Goal: Task Accomplishment & Management: Manage account settings

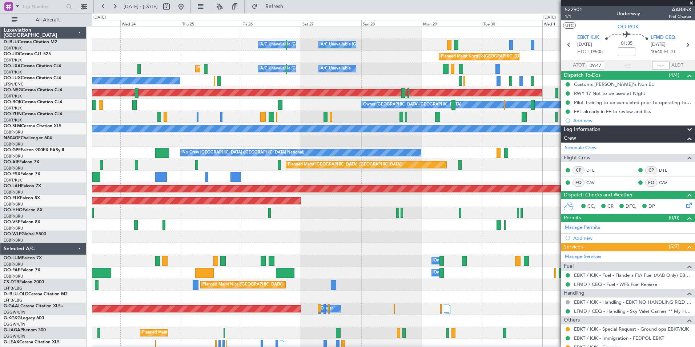
click at [158, 233] on div "A/C Unavailable Brussels (Brussels National) A/C Unavailable Kortrijk-Wevelgem …" at bounding box center [393, 255] width 603 height 456
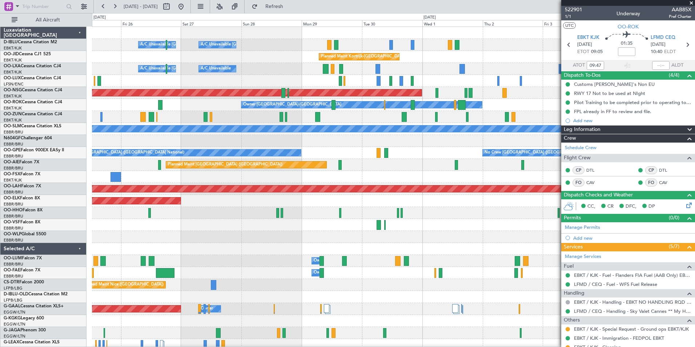
click at [140, 250] on div "A/C Unavailable Brussels (Brussels National) A/C Unavailable Kortrijk-Wevelgem …" at bounding box center [393, 255] width 603 height 456
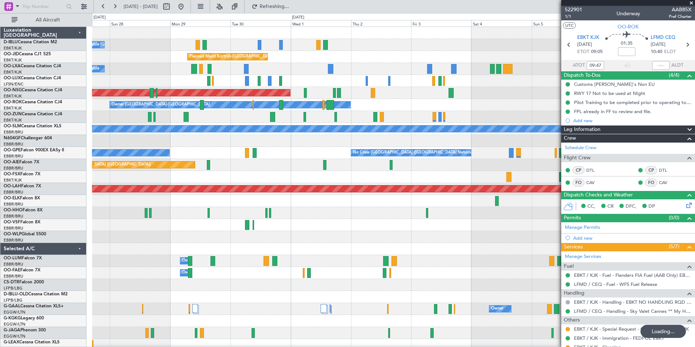
click at [212, 248] on div "A/C Unavailable Kortrijk-Wevelgem A/C Unavailable Brussels (Brussels National) …" at bounding box center [393, 255] width 603 height 456
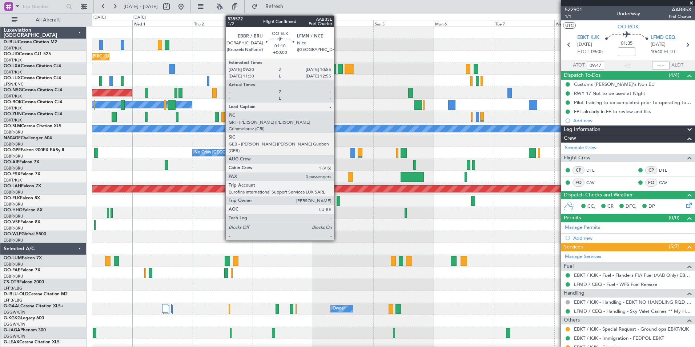
click at [337, 203] on div at bounding box center [339, 201] width 4 height 10
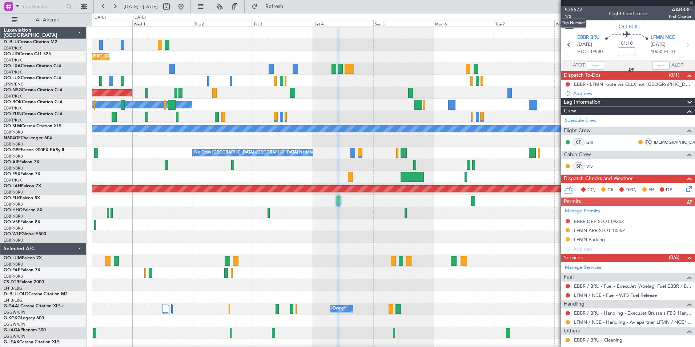
click at [575, 10] on span "535572" at bounding box center [573, 10] width 17 height 8
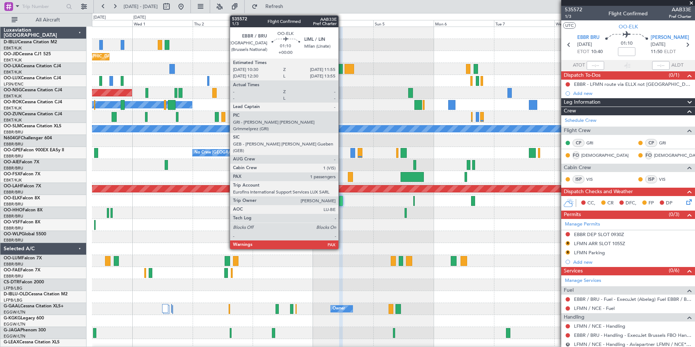
click at [342, 200] on div at bounding box center [341, 201] width 4 height 10
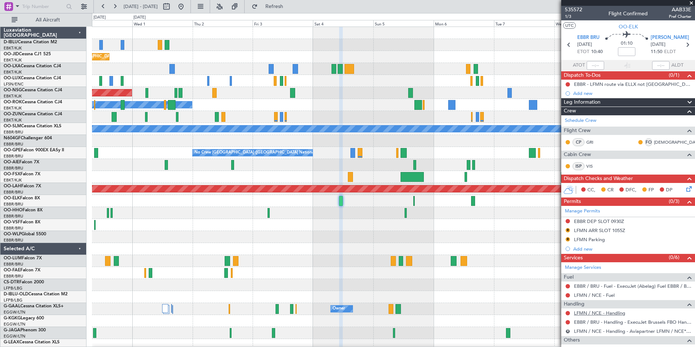
click at [601, 314] on link "LFMN / NCE - Handling" at bounding box center [599, 313] width 51 height 6
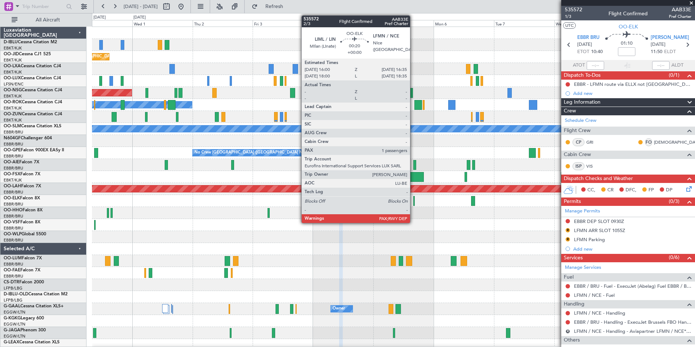
click at [413, 202] on div at bounding box center [414, 201] width 2 height 10
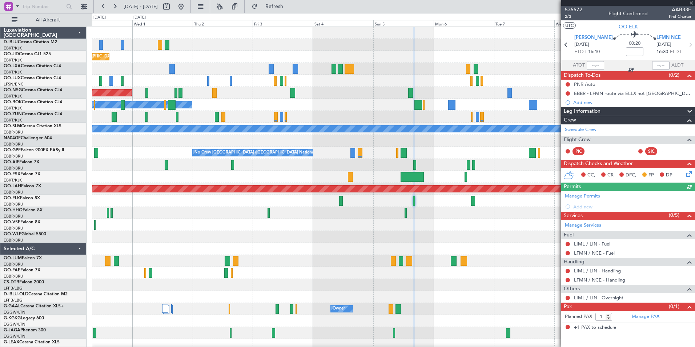
click at [592, 273] on link "LIML / LIN - Handling" at bounding box center [597, 270] width 47 height 6
click at [601, 278] on link "LFMN / NCE - Handling" at bounding box center [599, 280] width 51 height 6
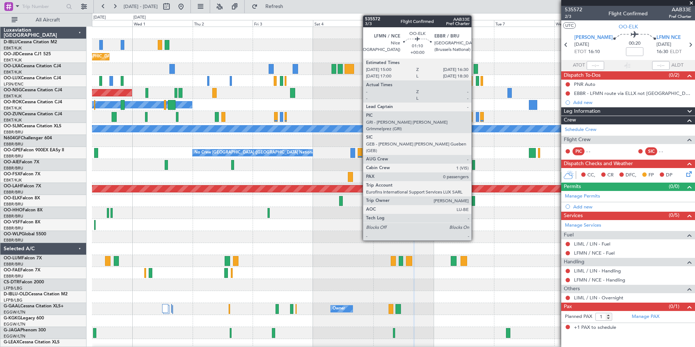
click at [474, 199] on div at bounding box center [473, 201] width 4 height 10
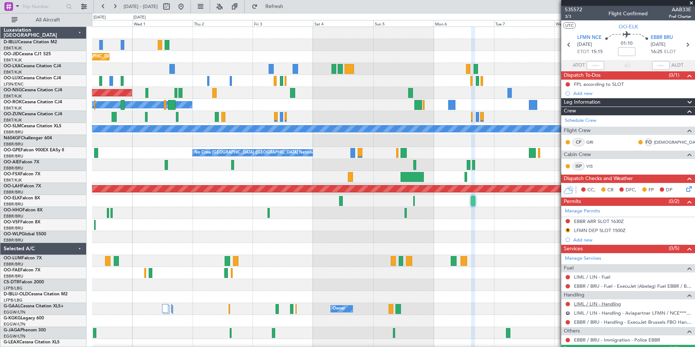
click at [606, 302] on link "LIML / LIN - Handling" at bounding box center [597, 304] width 47 height 6
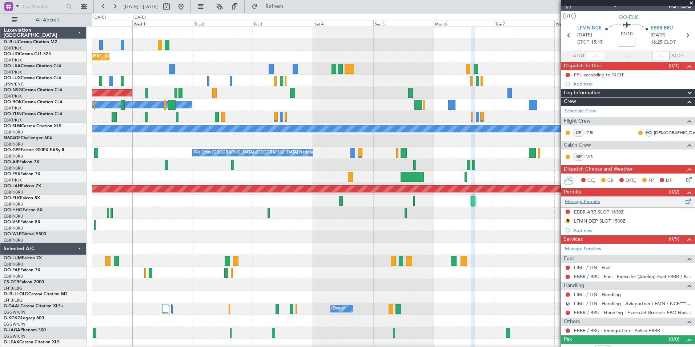
scroll to position [18, 0]
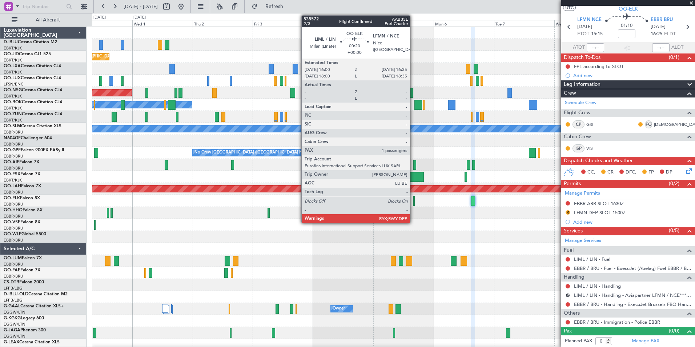
click at [413, 201] on div at bounding box center [414, 201] width 2 height 10
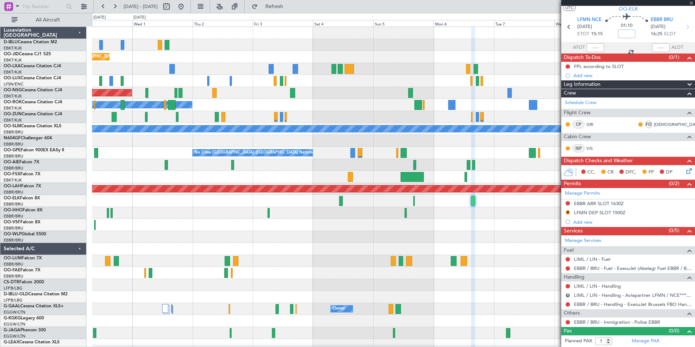
scroll to position [0, 0]
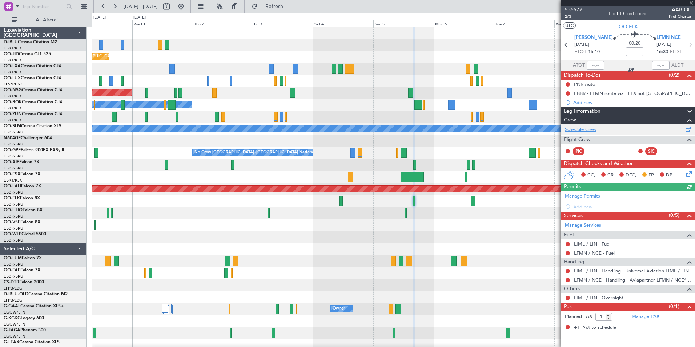
click at [588, 128] on link "Schedule Crew" at bounding box center [581, 129] width 32 height 7
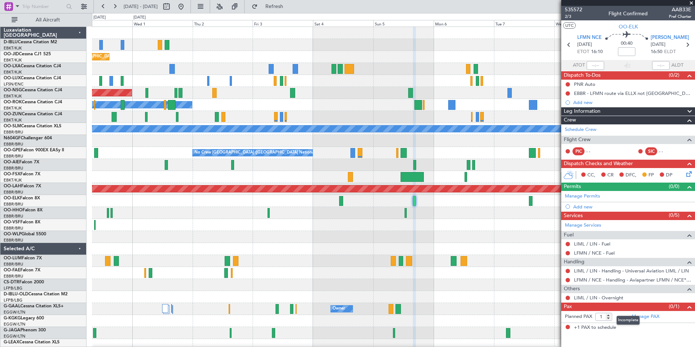
click at [641, 317] on mat-tooltip-component "Incomplete" at bounding box center [627, 319] width 33 height 19
click at [646, 317] on link "Manage PAX" at bounding box center [646, 316] width 28 height 7
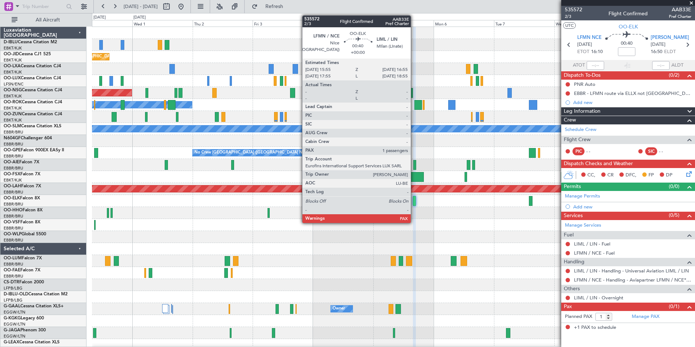
click at [414, 202] on div at bounding box center [414, 201] width 3 height 10
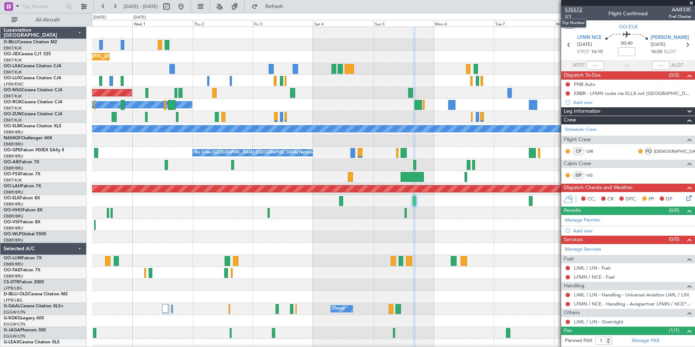
click at [578, 11] on span "535572" at bounding box center [573, 10] width 17 height 8
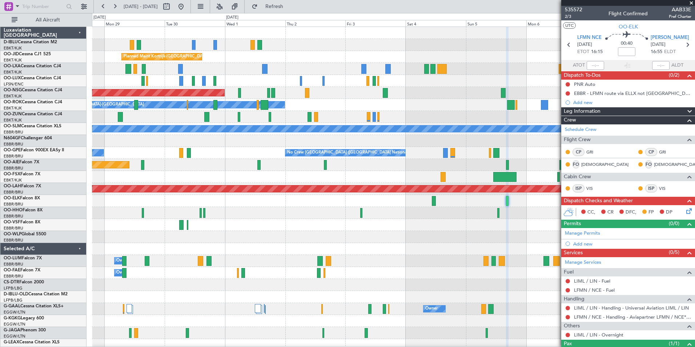
click at [429, 225] on div "A/C Unavailable Kortrijk-Wevelgem A/C Unavailable Brussels (Brussels National) …" at bounding box center [393, 255] width 603 height 456
click at [450, 234] on div at bounding box center [393, 237] width 603 height 12
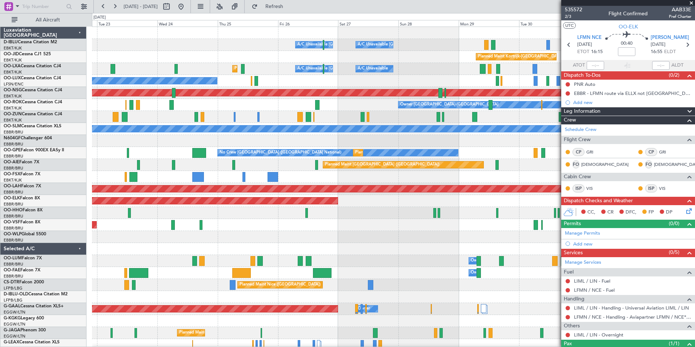
click at [476, 254] on div at bounding box center [393, 249] width 603 height 12
click at [560, 258] on div "Owner Melsbroek Air Base" at bounding box center [393, 261] width 603 height 12
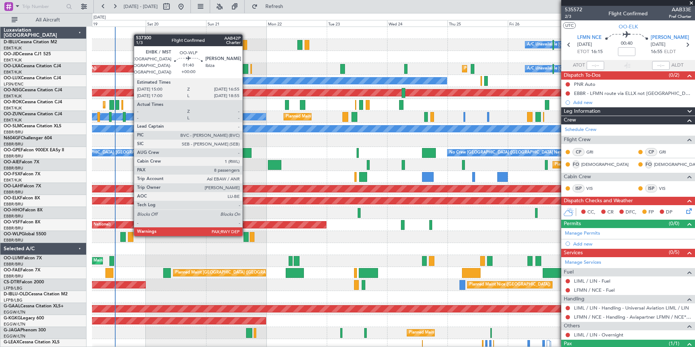
click at [246, 235] on div at bounding box center [246, 237] width 5 height 10
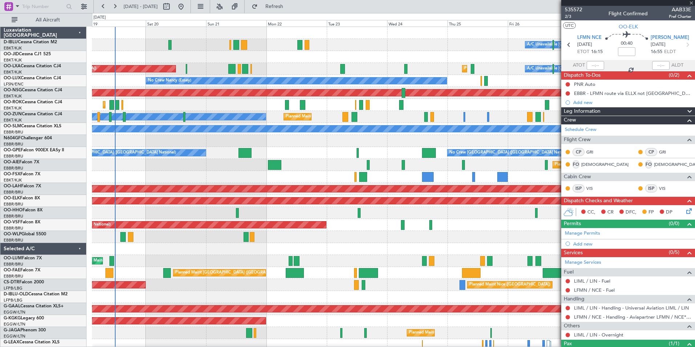
type input "8"
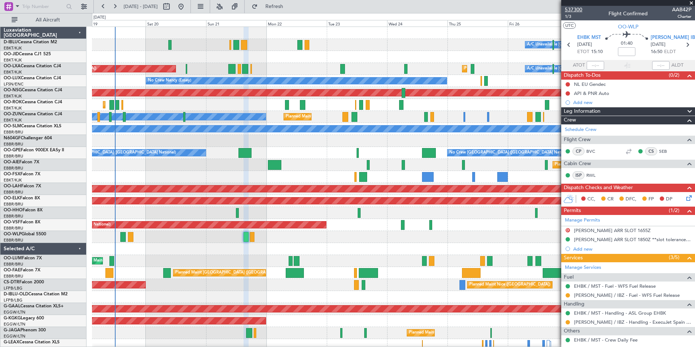
click at [571, 9] on span "537300" at bounding box center [573, 10] width 17 height 8
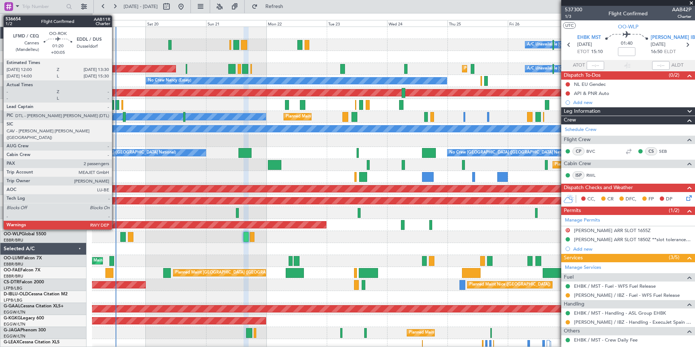
click at [115, 105] on div at bounding box center [117, 105] width 4 height 10
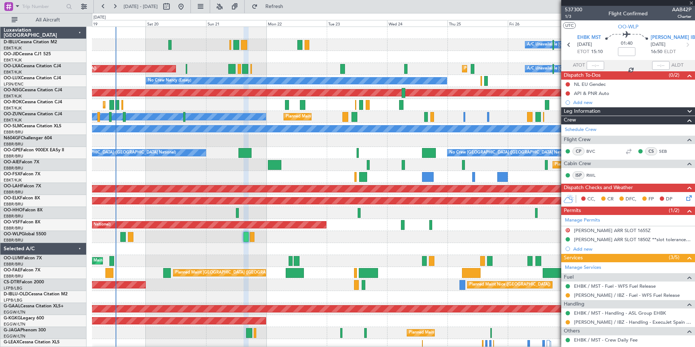
type input "+00:05"
type input "2"
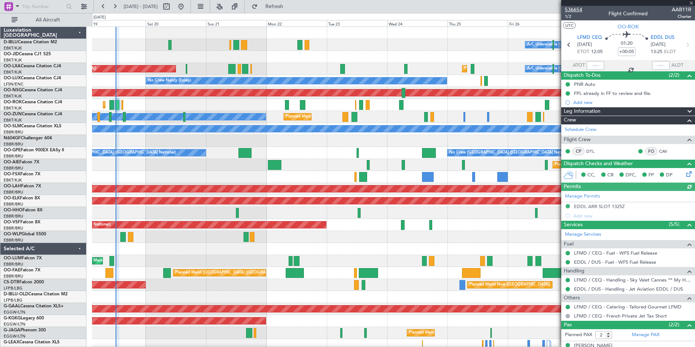
click at [577, 8] on span "536654" at bounding box center [573, 10] width 17 height 8
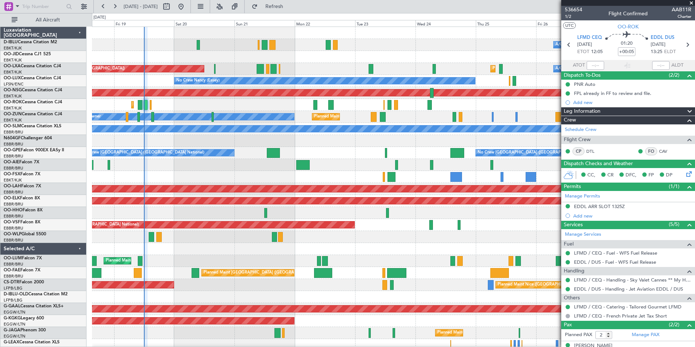
click at [291, 218] on div at bounding box center [393, 213] width 603 height 12
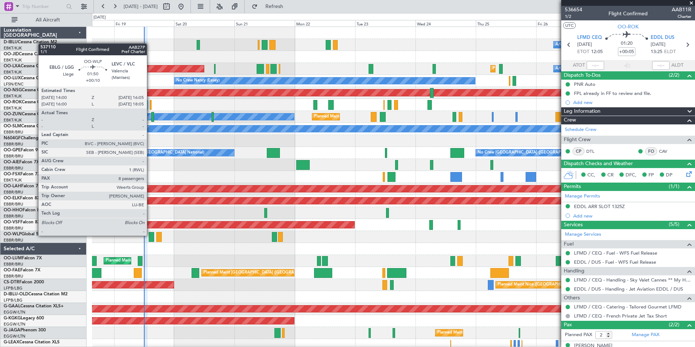
click at [150, 235] on div at bounding box center [151, 237] width 5 height 10
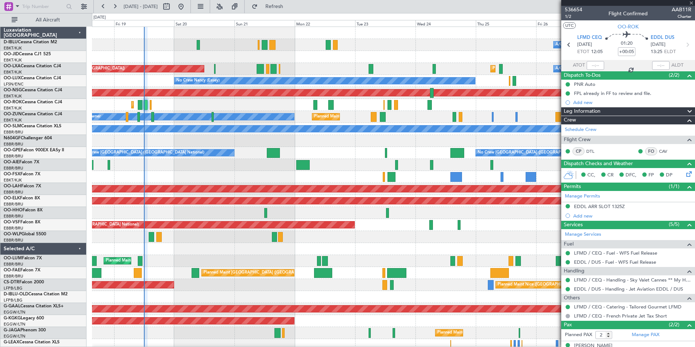
type input "+00:10"
type input "8"
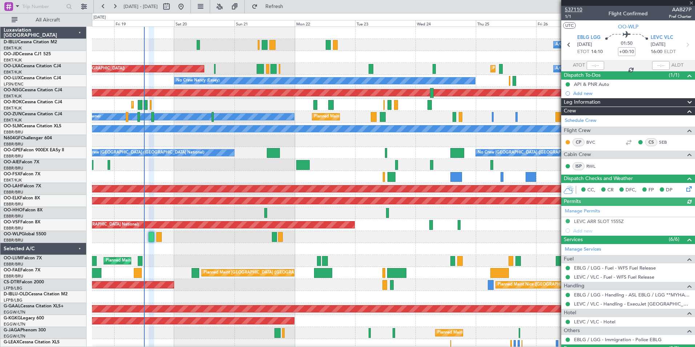
click at [577, 8] on span "537110" at bounding box center [573, 10] width 17 height 8
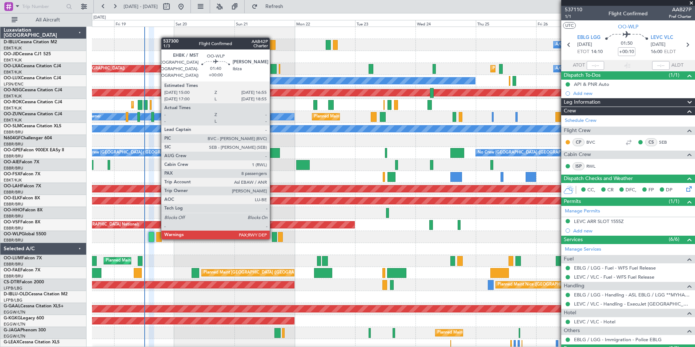
click at [273, 238] on div at bounding box center [274, 237] width 5 height 10
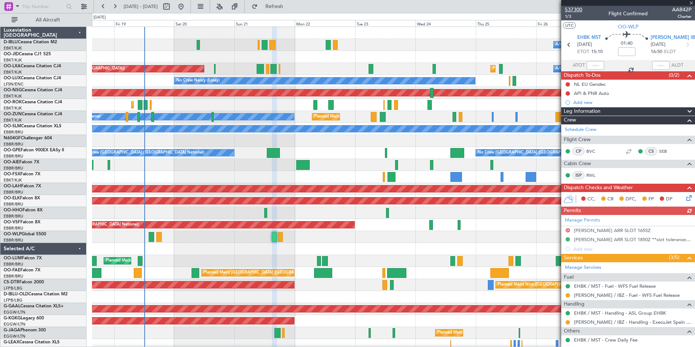
click at [575, 9] on span "537300" at bounding box center [573, 10] width 17 height 8
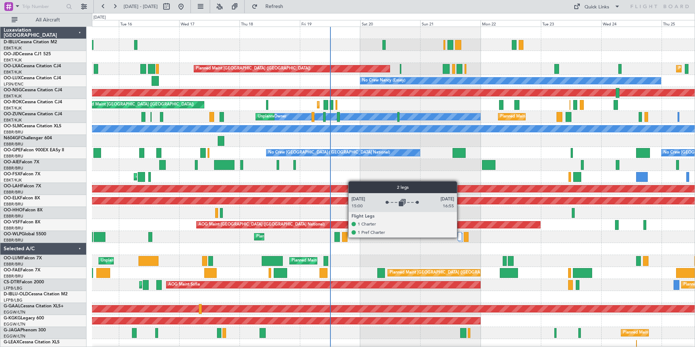
click at [460, 237] on div at bounding box center [460, 236] width 4 height 9
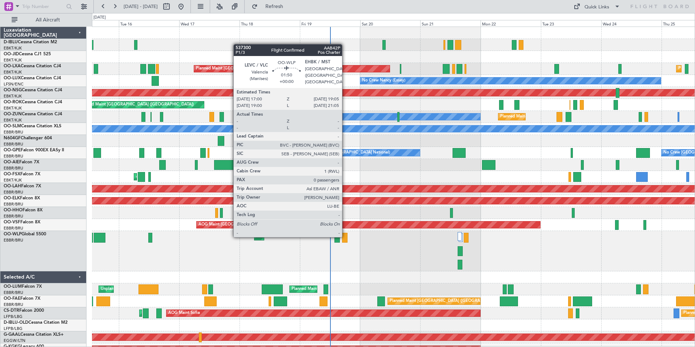
click at [345, 236] on div at bounding box center [344, 238] width 5 height 10
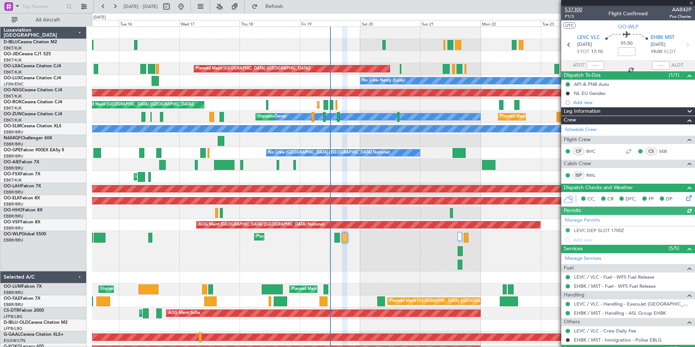
click at [579, 13] on span "537300" at bounding box center [573, 10] width 17 height 8
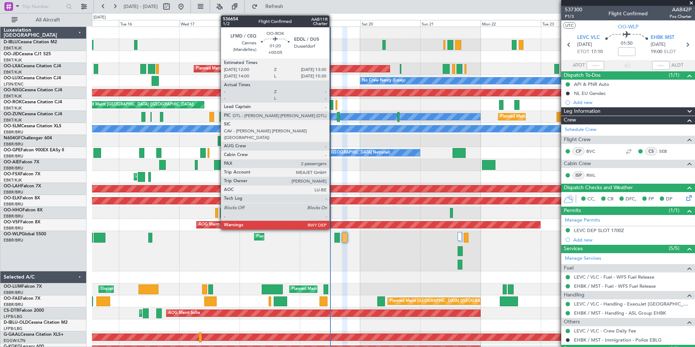
click at [333, 100] on div at bounding box center [332, 105] width 4 height 10
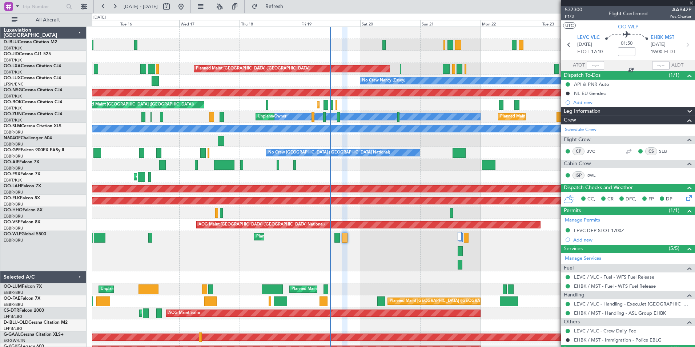
type input "+00:05"
type input "2"
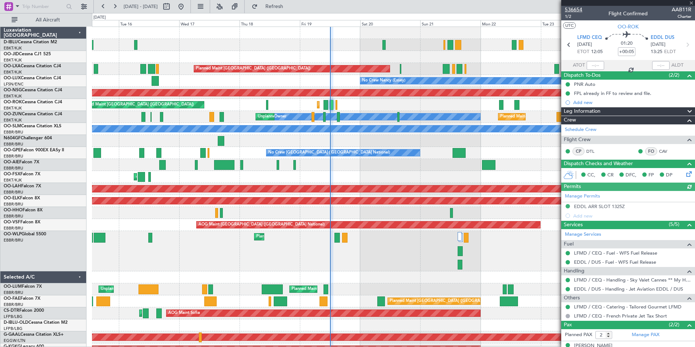
click at [577, 8] on span "536654" at bounding box center [573, 10] width 17 height 8
click at [381, 260] on div "Planned Maint Liege" at bounding box center [393, 251] width 603 height 40
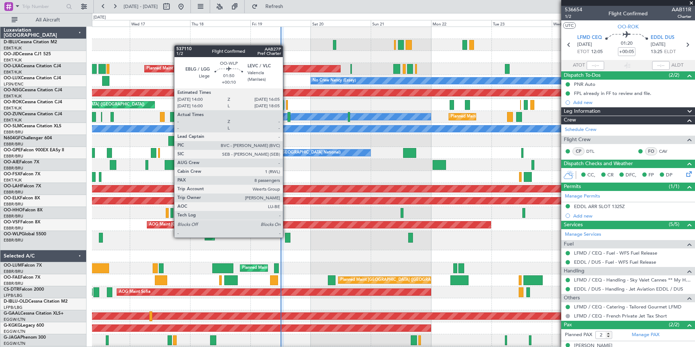
click at [286, 237] on div at bounding box center [287, 238] width 5 height 10
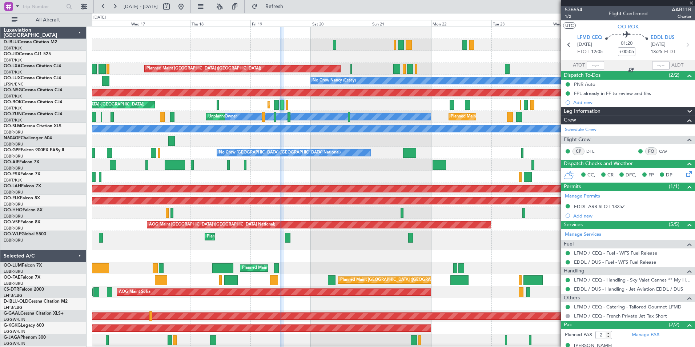
type input "+00:10"
type input "8"
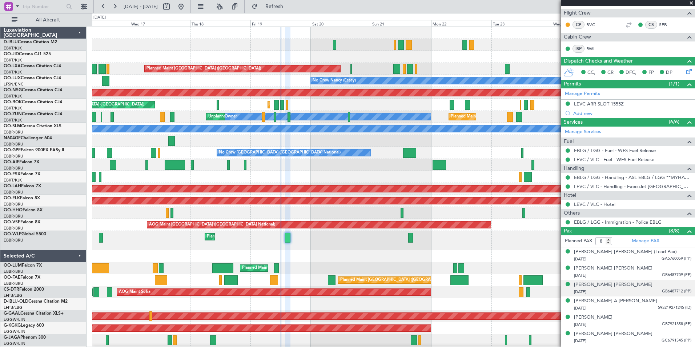
scroll to position [148, 0]
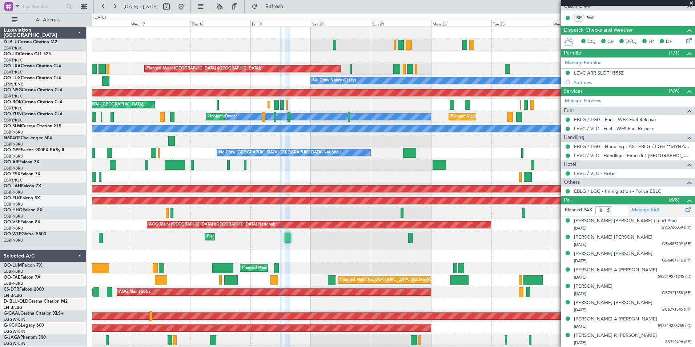
click at [645, 213] on link "Manage PAX" at bounding box center [646, 209] width 28 height 7
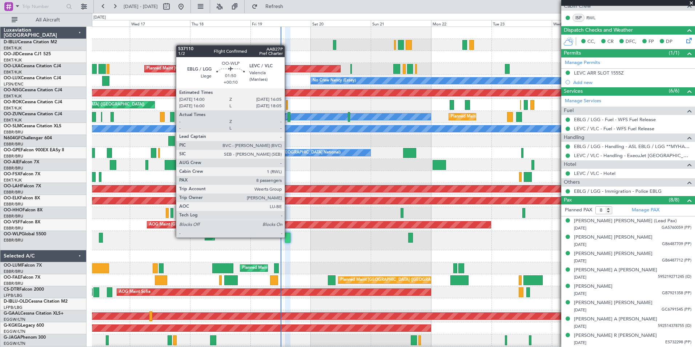
click at [288, 237] on div at bounding box center [287, 238] width 5 height 10
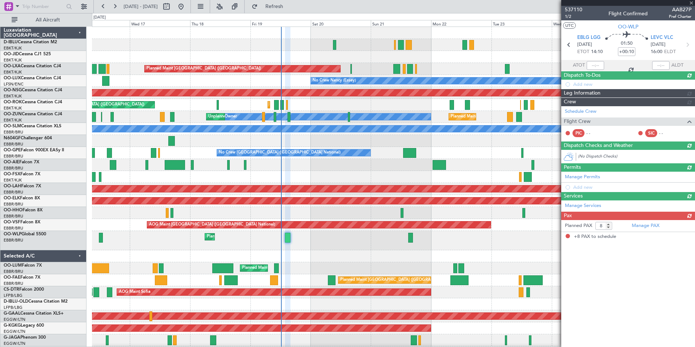
scroll to position [0, 0]
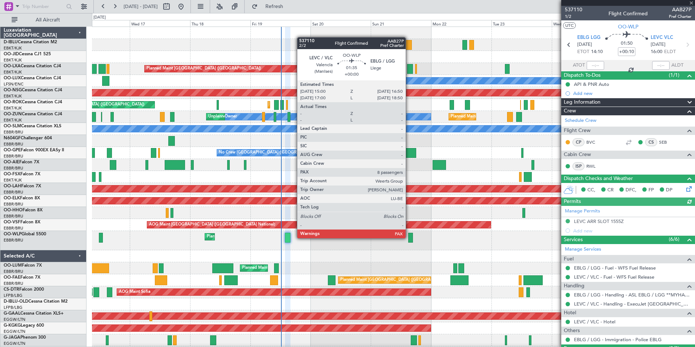
click at [409, 237] on div at bounding box center [410, 238] width 5 height 10
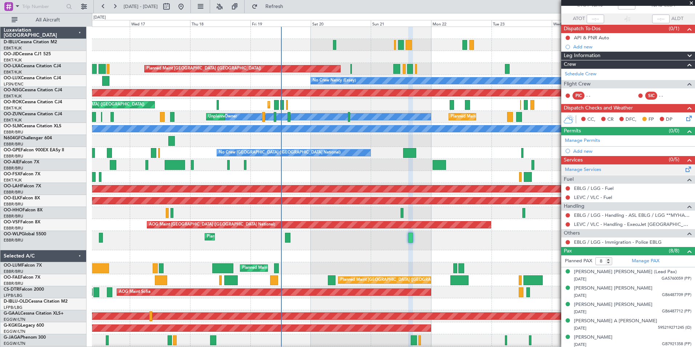
scroll to position [97, 0]
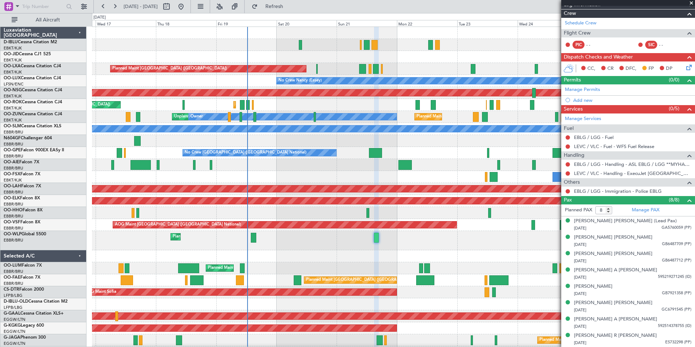
click at [290, 249] on div "Planned Maint Liege" at bounding box center [393, 240] width 603 height 19
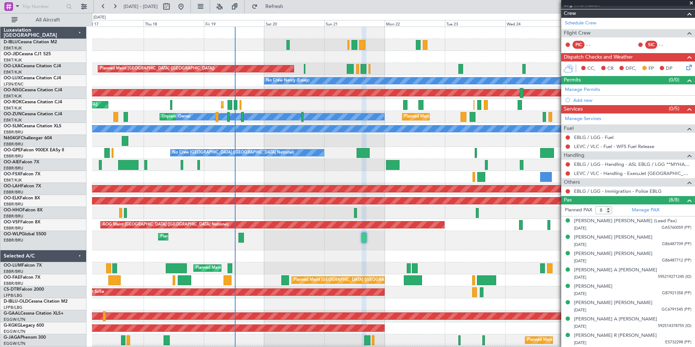
click at [357, 275] on div "A/C Unavailable [GEOGRAPHIC_DATA] ([GEOGRAPHIC_DATA] National) A/C Unavailable …" at bounding box center [393, 270] width 603 height 487
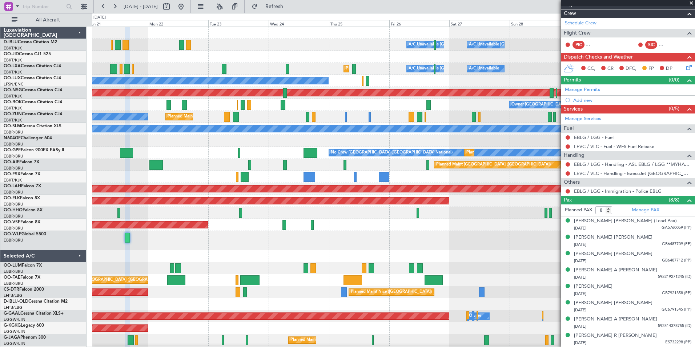
click at [358, 263] on div "A/C Unavailable [GEOGRAPHIC_DATA] ([GEOGRAPHIC_DATA] National) A/C Unavailable …" at bounding box center [393, 270] width 603 height 487
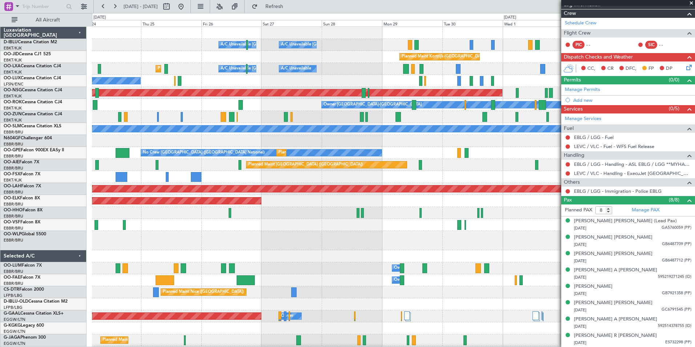
click at [120, 277] on div "A/C Unavailable [GEOGRAPHIC_DATA] ([GEOGRAPHIC_DATA] National) A/C Unavailable …" at bounding box center [393, 258] width 603 height 463
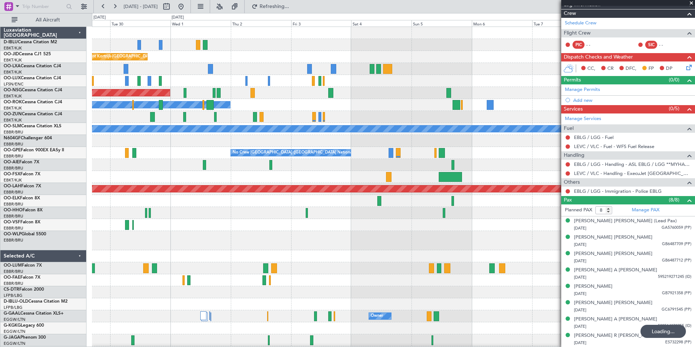
click at [351, 255] on div "A/C Unavailable [GEOGRAPHIC_DATA]-[GEOGRAPHIC_DATA] Planned Maint [GEOGRAPHIC_D…" at bounding box center [393, 258] width 603 height 463
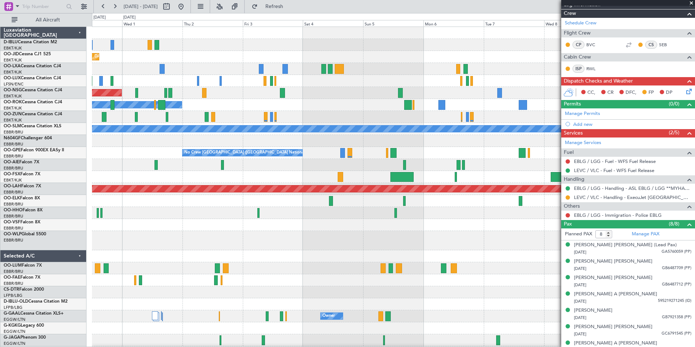
drag, startPoint x: 199, startPoint y: 7, endPoint x: 206, endPoint y: 13, distance: 10.1
click at [187, 7] on button at bounding box center [181, 7] width 12 height 12
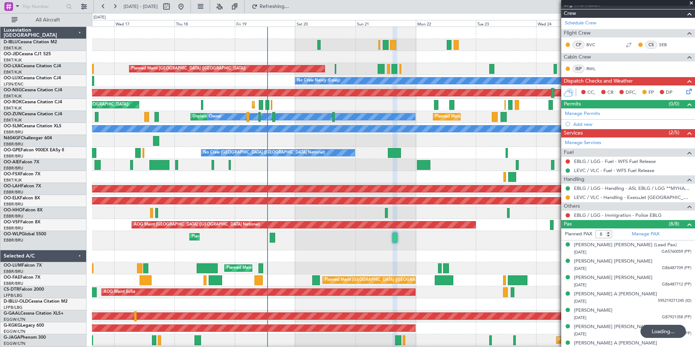
click at [372, 274] on div "A/C Unavailable [GEOGRAPHIC_DATA] ([GEOGRAPHIC_DATA] National) A/C Unavailable …" at bounding box center [393, 270] width 603 height 487
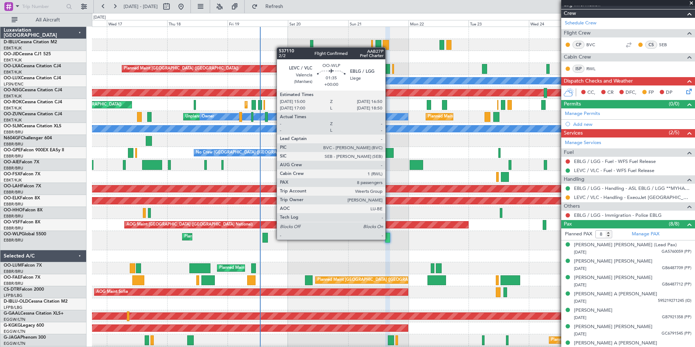
click at [389, 239] on div at bounding box center [387, 238] width 5 height 10
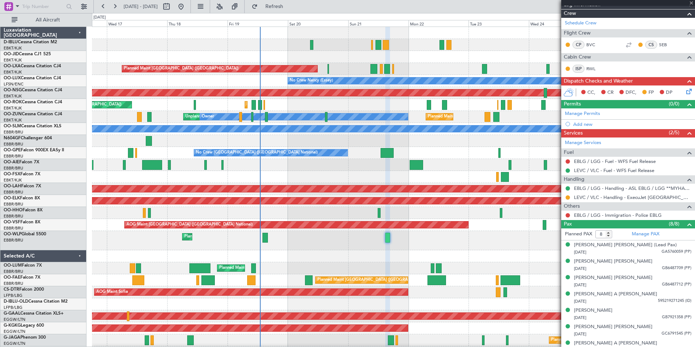
scroll to position [0, 0]
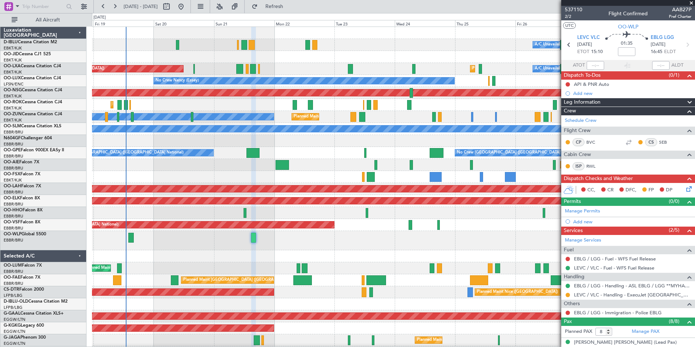
click at [219, 263] on div "A/C Unavailable [GEOGRAPHIC_DATA] ([GEOGRAPHIC_DATA] National) A/C Unavailable …" at bounding box center [393, 270] width 603 height 487
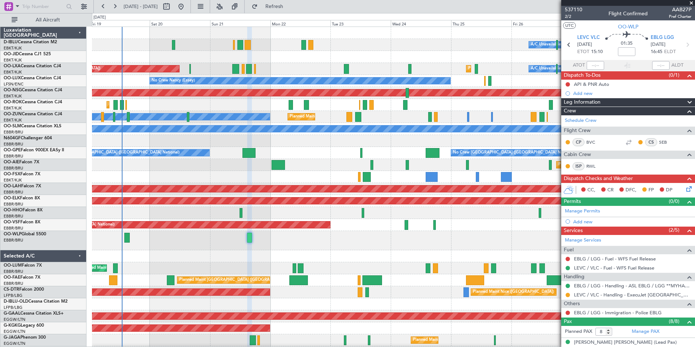
click at [216, 245] on div "Planned Maint Liege" at bounding box center [393, 240] width 603 height 19
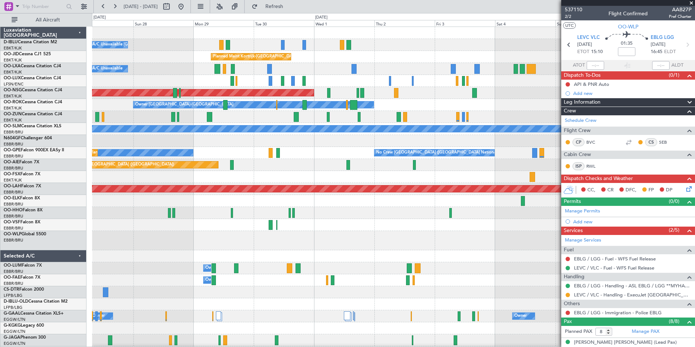
click at [182, 240] on div "A/C Unavailable [GEOGRAPHIC_DATA]-[GEOGRAPHIC_DATA] A/C Unavailable [GEOGRAPHIC…" at bounding box center [393, 258] width 603 height 463
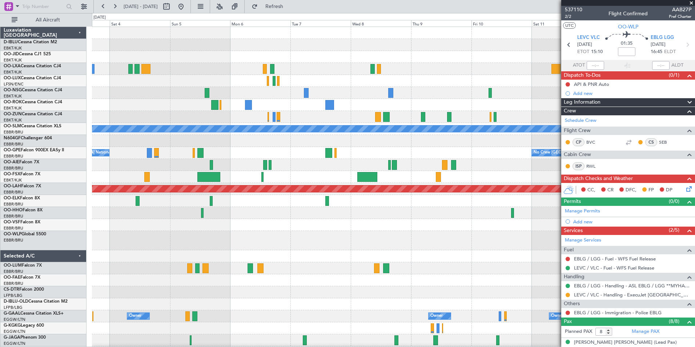
click at [55, 245] on div "Owner [GEOGRAPHIC_DATA]-[GEOGRAPHIC_DATA] A/C Unavailable [GEOGRAPHIC_DATA] No …" at bounding box center [347, 180] width 695 height 334
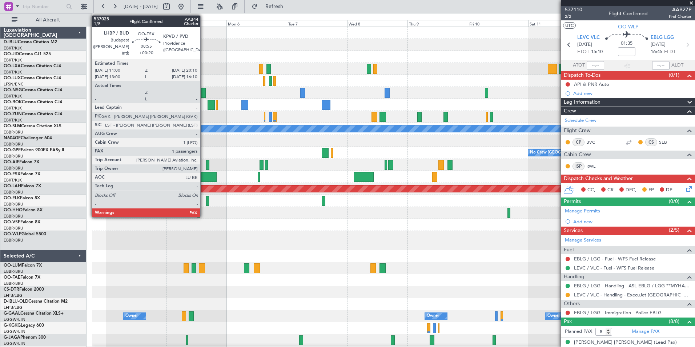
click at [204, 177] on div at bounding box center [205, 177] width 23 height 10
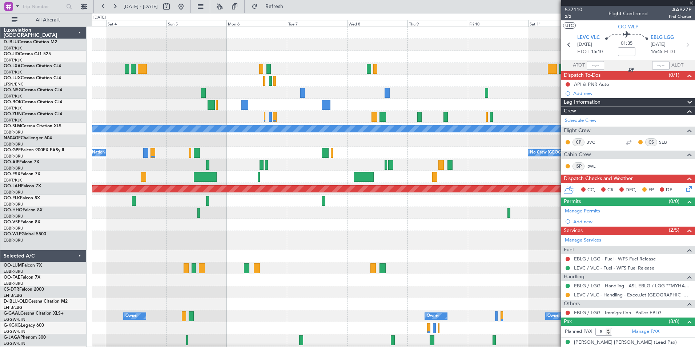
type input "+00:20"
type input "1"
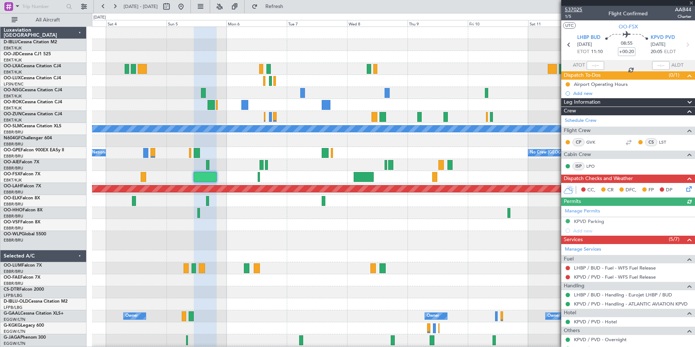
click at [575, 11] on span "537025" at bounding box center [573, 10] width 17 height 8
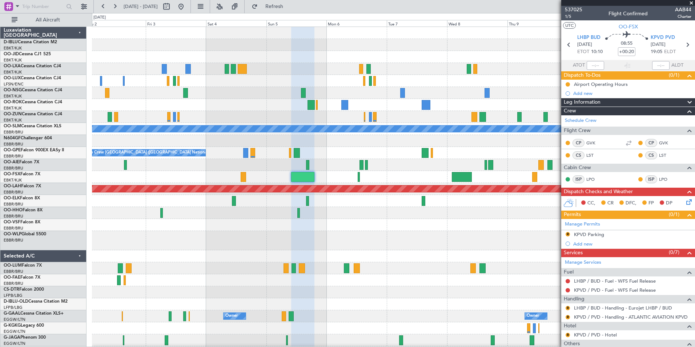
click at [423, 216] on div at bounding box center [393, 213] width 603 height 12
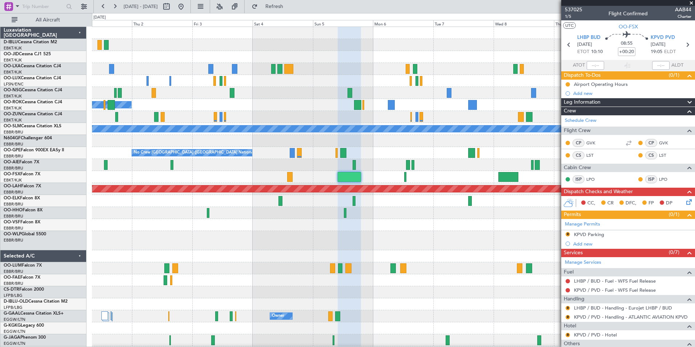
click at [323, 250] on div "Planned Maint Kortrijk-[GEOGRAPHIC_DATA] Planned Maint [GEOGRAPHIC_DATA] ([GEOG…" at bounding box center [393, 258] width 603 height 463
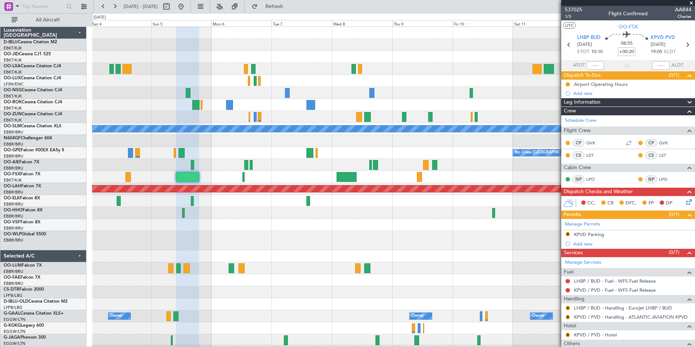
click at [554, 272] on div "Owner [GEOGRAPHIC_DATA]-[GEOGRAPHIC_DATA] A/C Unavailable [GEOGRAPHIC_DATA] No …" at bounding box center [393, 258] width 603 height 463
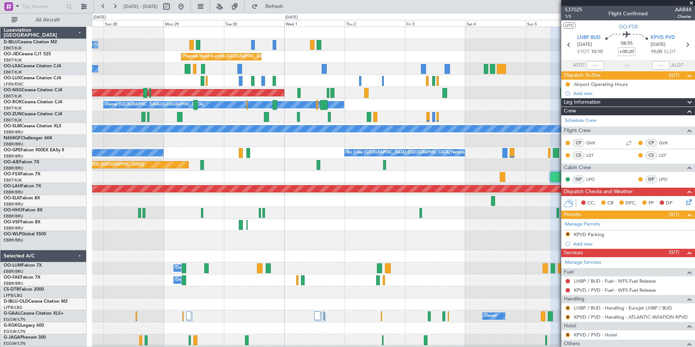
click at [660, 263] on fb-app "[DATE] - [DATE] Refresh Quick Links All Aircraft A/C Unavailable [GEOGRAPHIC_DA…" at bounding box center [347, 175] width 695 height 341
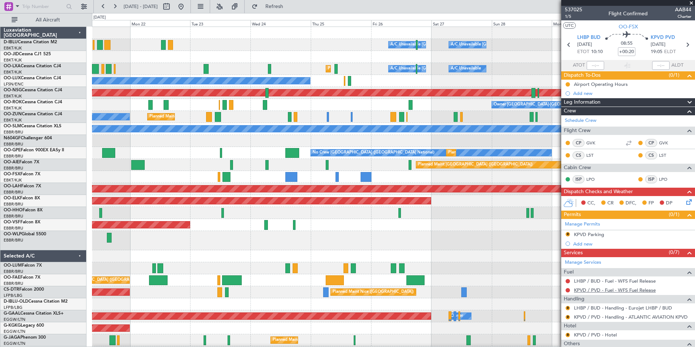
click at [595, 288] on fb-app "[DATE] - [DATE] Refresh Quick Links All Aircraft A/C Unavailable [GEOGRAPHIC_DA…" at bounding box center [347, 175] width 695 height 341
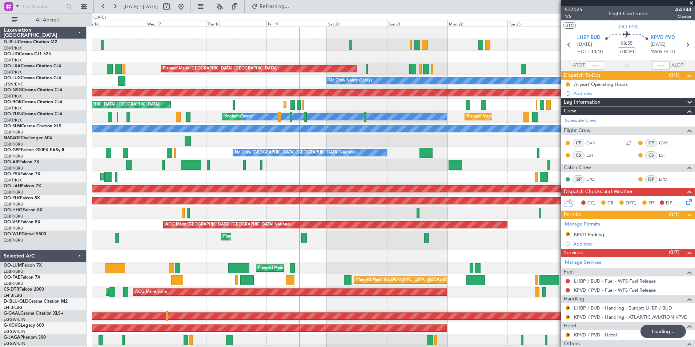
click at [3, 271] on div "A/C Unavailable [GEOGRAPHIC_DATA] ([GEOGRAPHIC_DATA] National) A/C Unavailable …" at bounding box center [347, 180] width 695 height 334
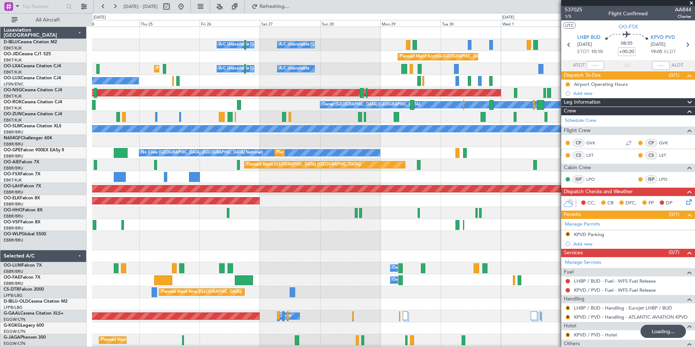
click at [0, 286] on html "[DATE] - [DATE] Refreshing... Quick Links All Aircraft A/C Unavailable [GEOGRAP…" at bounding box center [347, 173] width 695 height 347
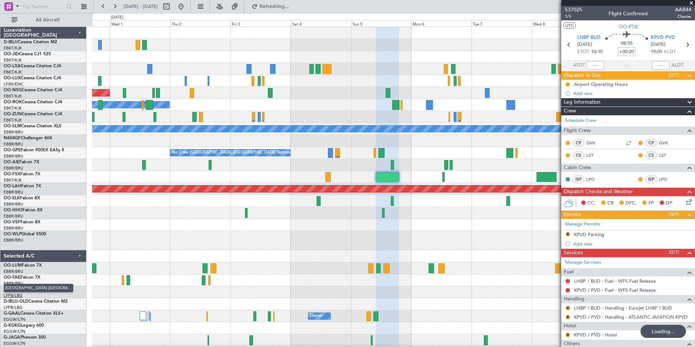
click at [21, 295] on div "Planned Maint Kortrijk-[GEOGRAPHIC_DATA] Planned Maint [GEOGRAPHIC_DATA] ([GEOG…" at bounding box center [347, 180] width 695 height 334
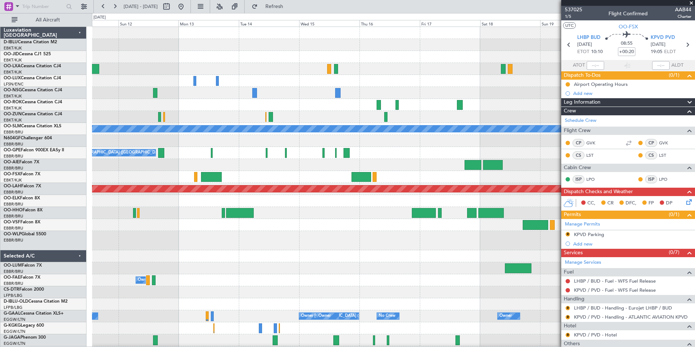
click at [360, 249] on div "A/C Unavailable [GEOGRAPHIC_DATA] No Crew [GEOGRAPHIC_DATA] (Brussels National)…" at bounding box center [393, 270] width 603 height 487
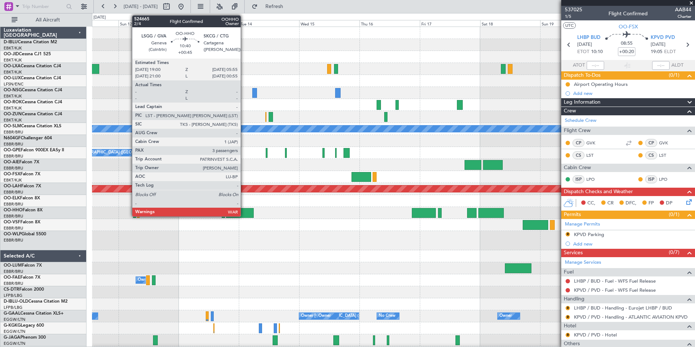
click at [244, 215] on div at bounding box center [240, 213] width 28 height 10
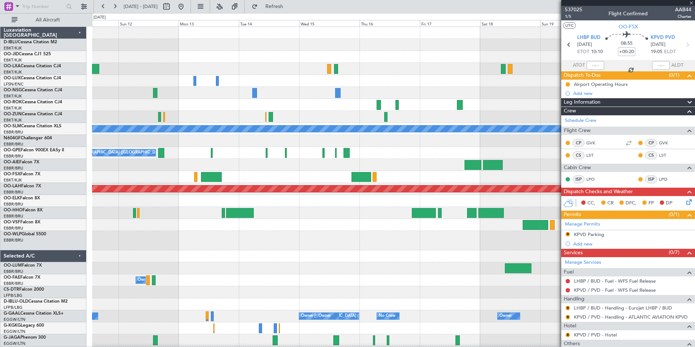
type input "+00:45"
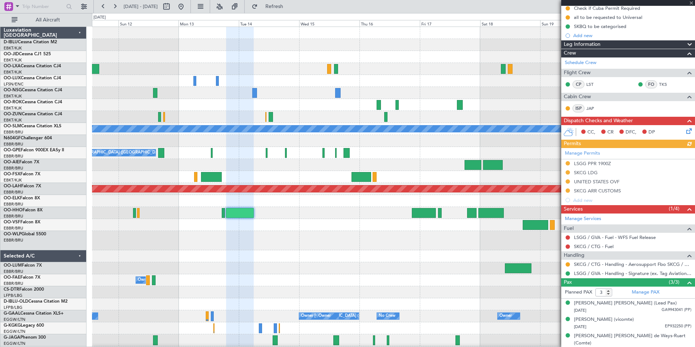
scroll to position [85, 0]
click at [645, 292] on link "Manage PAX" at bounding box center [646, 291] width 28 height 7
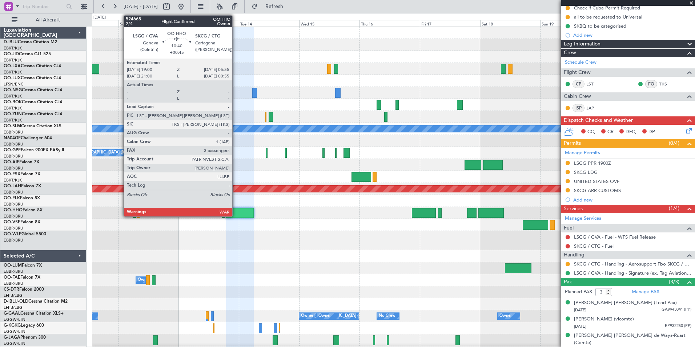
click at [236, 213] on div at bounding box center [240, 213] width 28 height 10
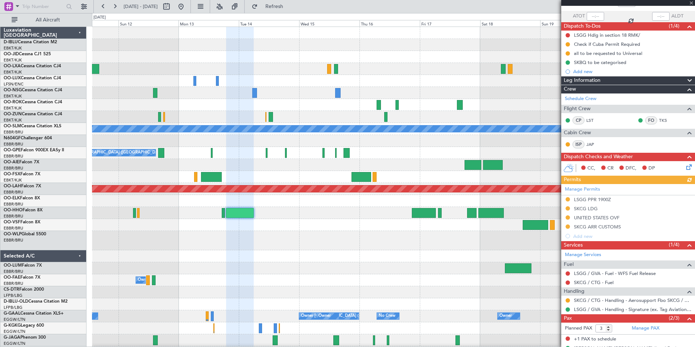
scroll to position [79, 0]
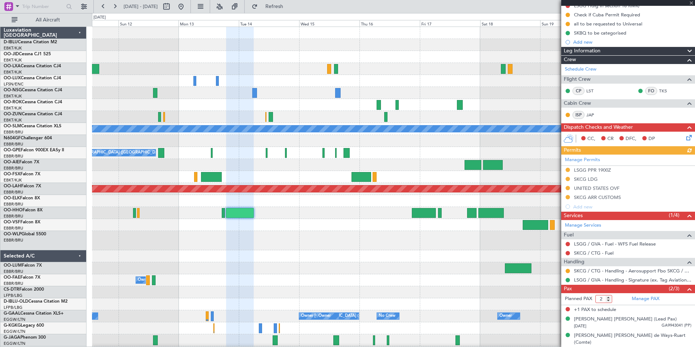
type input "2"
click at [609, 300] on input "2" at bounding box center [603, 299] width 17 height 8
click at [679, 289] on div "(2/3)" at bounding box center [681, 289] width 25 height 9
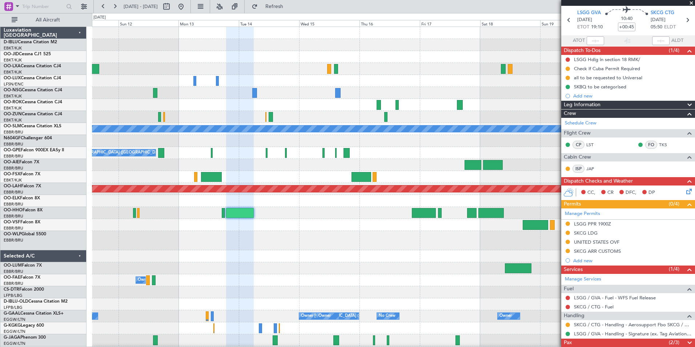
click at [685, 338] on span at bounding box center [689, 342] width 9 height 9
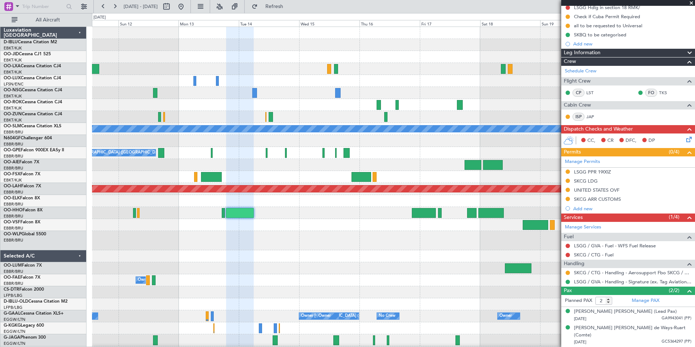
scroll to position [69, 0]
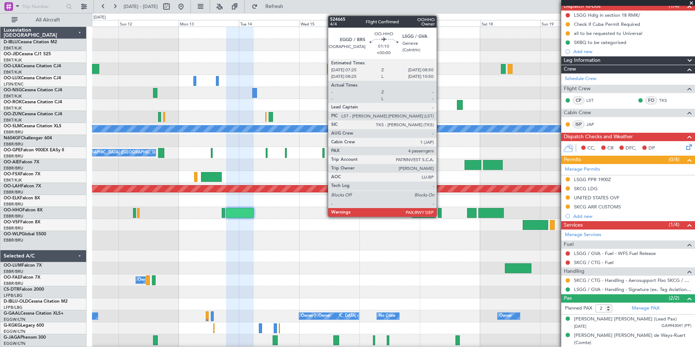
click at [440, 216] on div at bounding box center [440, 213] width 4 height 10
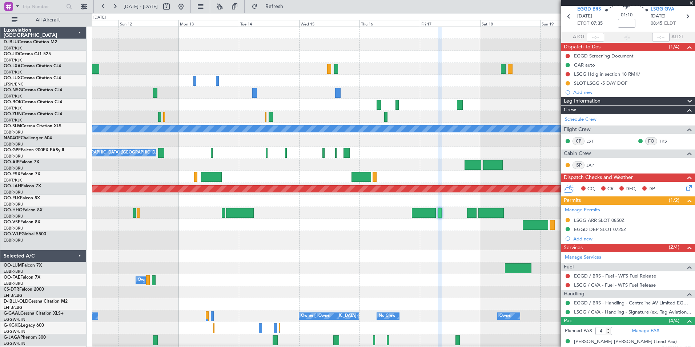
scroll to position [0, 0]
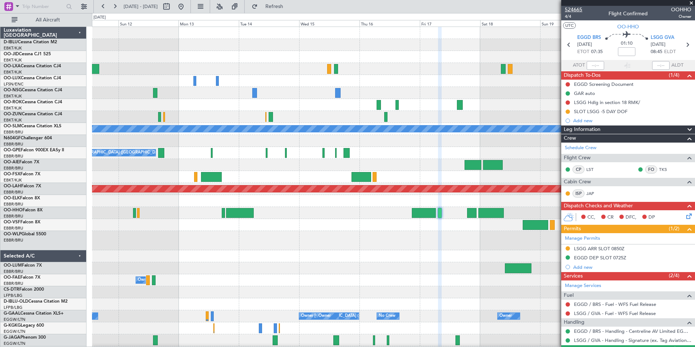
click at [577, 10] on span "524665" at bounding box center [573, 10] width 17 height 8
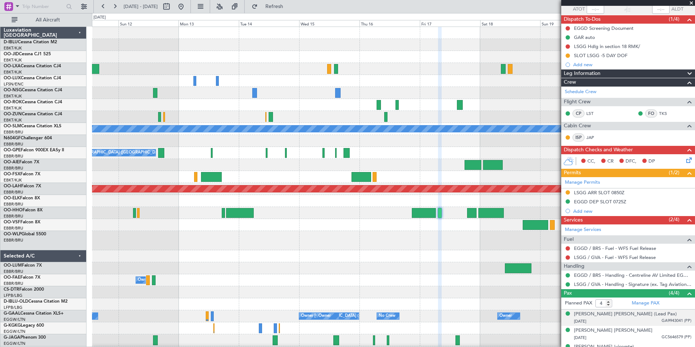
scroll to position [84, 0]
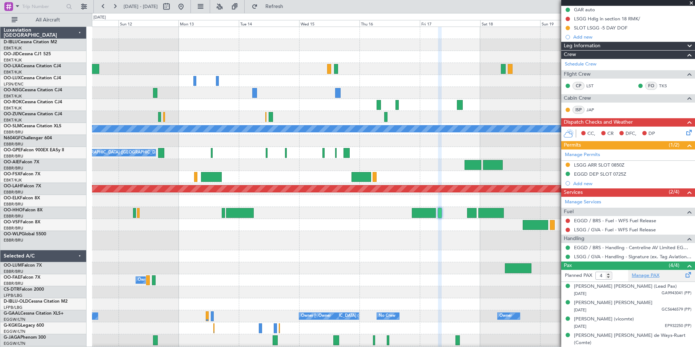
click at [638, 275] on link "Manage PAX" at bounding box center [646, 275] width 28 height 7
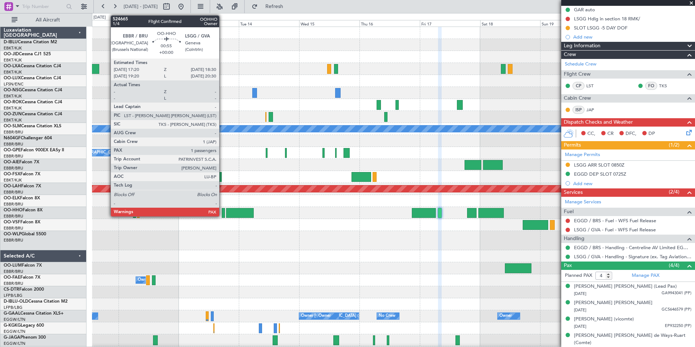
click at [222, 215] on div at bounding box center [223, 213] width 3 height 10
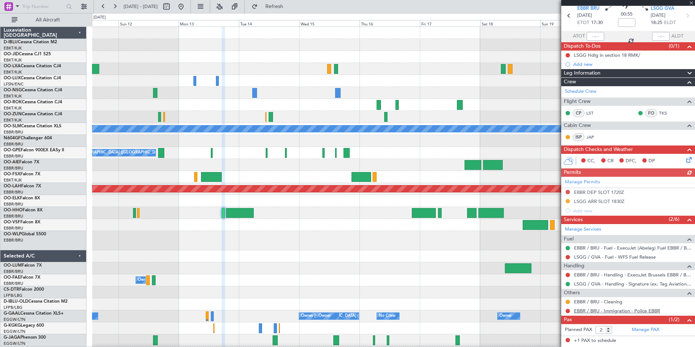
scroll to position [44, 0]
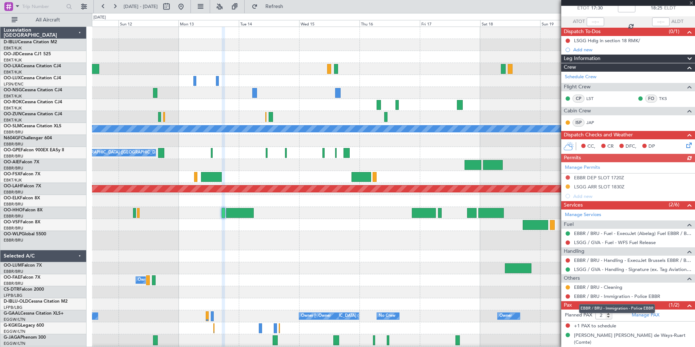
click at [607, 316] on mat-tooltip-component "EBBR / BRU - Immigration - Police EBBR" at bounding box center [617, 308] width 86 height 19
click at [608, 316] on mat-tooltip-component "EBBR / BRU - Immigration - Police EBBR" at bounding box center [617, 308] width 86 height 19
type input "1"
click at [609, 317] on input "1" at bounding box center [603, 315] width 17 height 8
click at [685, 306] on span at bounding box center [689, 305] width 9 height 9
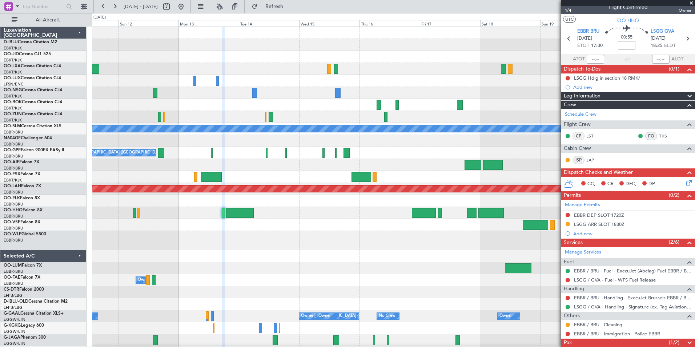
click at [687, 341] on span at bounding box center [689, 342] width 9 height 9
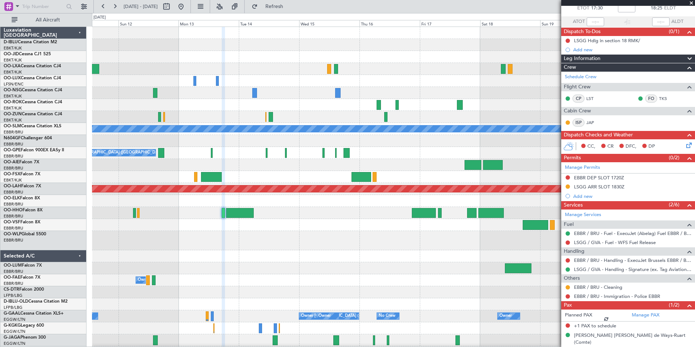
scroll to position [34, 0]
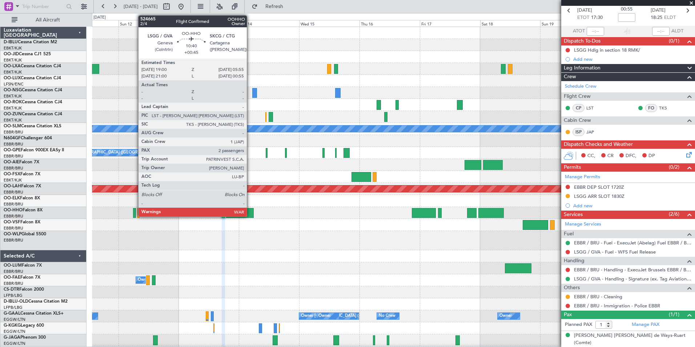
click at [250, 213] on div at bounding box center [240, 213] width 28 height 10
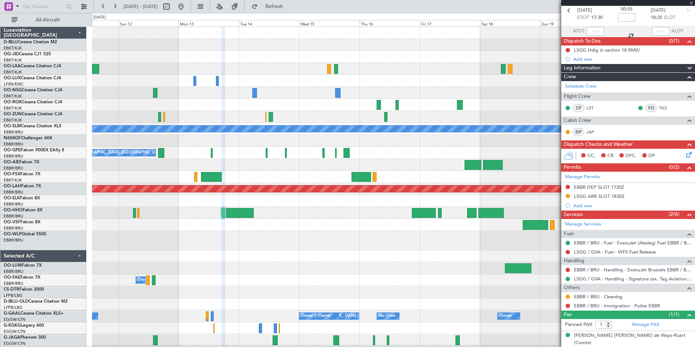
type input "+00:45"
type input "2"
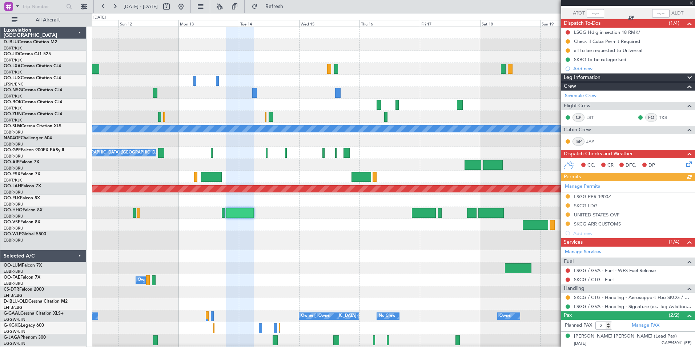
scroll to position [69, 0]
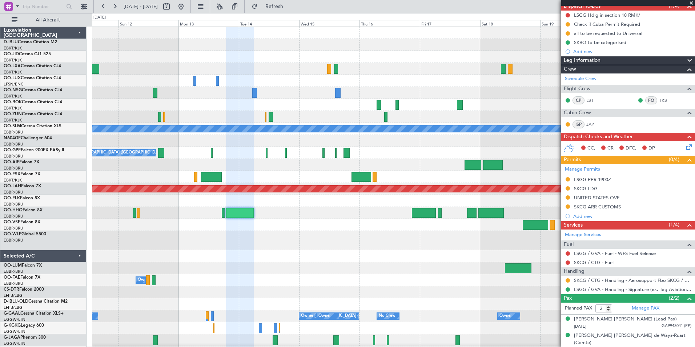
click at [423, 218] on div at bounding box center [393, 213] width 603 height 12
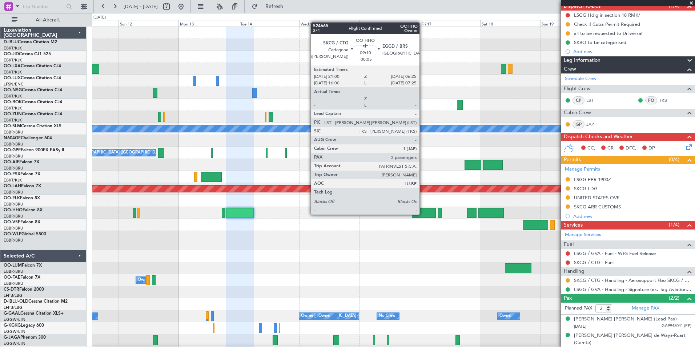
click at [423, 214] on div at bounding box center [424, 213] width 24 height 10
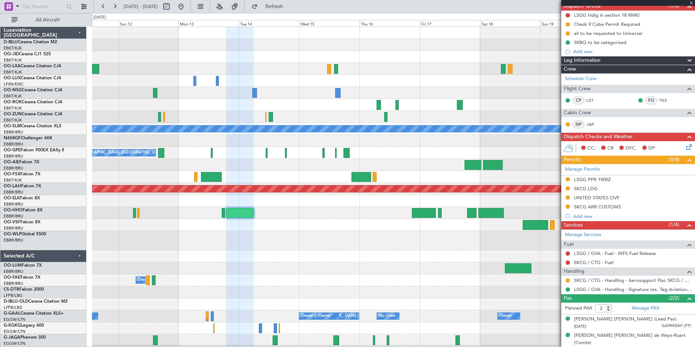
type input "-00:05"
type input "3"
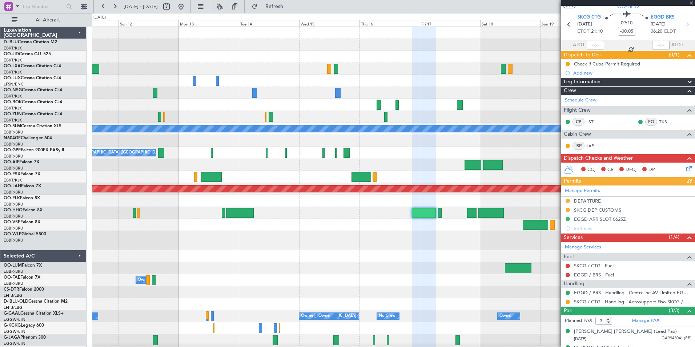
scroll to position [49, 0]
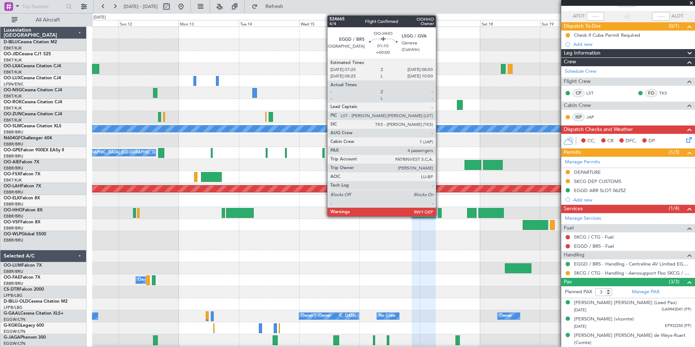
click at [439, 213] on div at bounding box center [440, 213] width 4 height 10
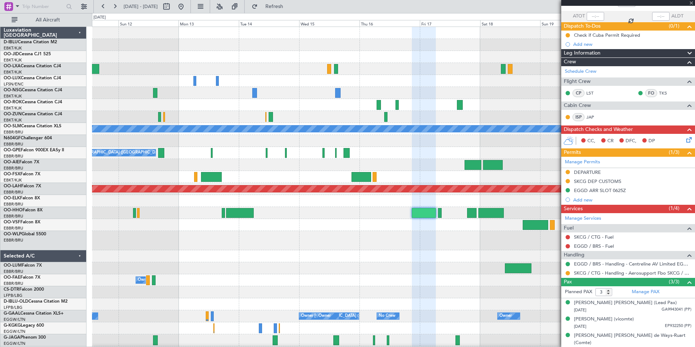
type input "4"
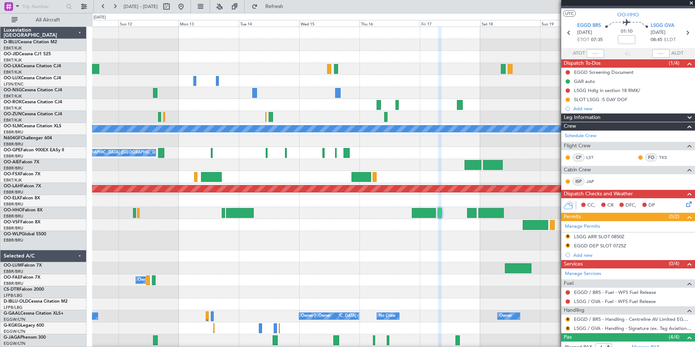
scroll to position [0, 0]
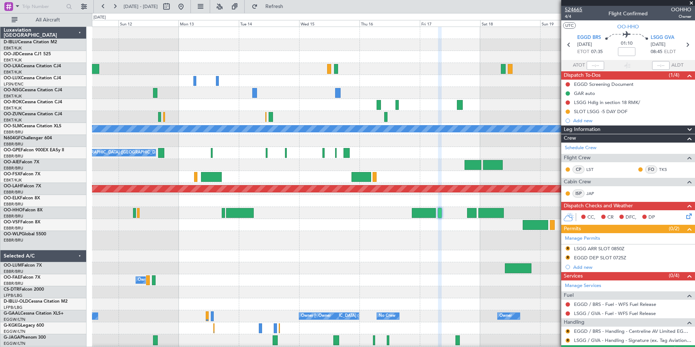
click at [576, 8] on span "524665" at bounding box center [573, 10] width 17 height 8
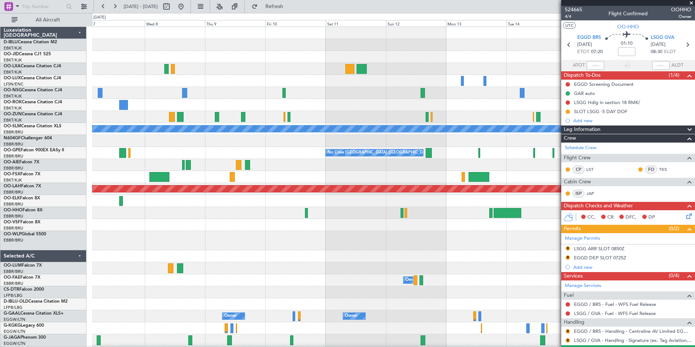
click at [670, 241] on fb-app "[DATE] - [DATE] Refresh Quick Links All Aircraft A/C Unavailable [GEOGRAPHIC_DA…" at bounding box center [347, 175] width 695 height 341
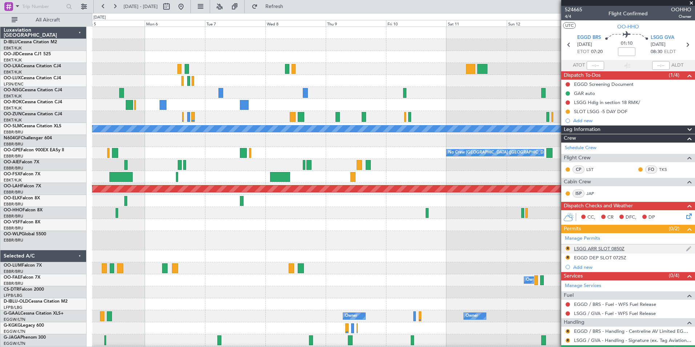
click at [615, 251] on fb-app "[DATE] - [DATE] Refresh Quick Links All Aircraft A/C Unavailable [GEOGRAPHIC_DA…" at bounding box center [347, 175] width 695 height 341
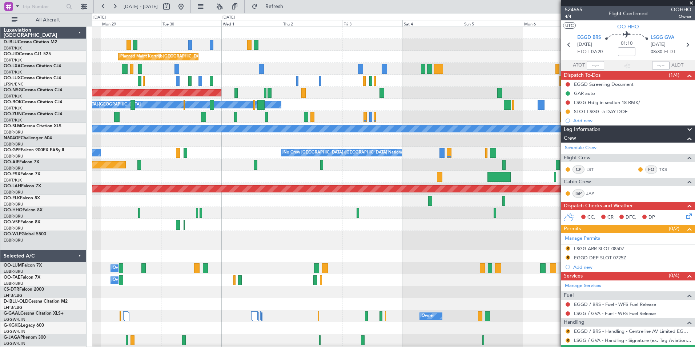
click at [374, 242] on div "A/C Unavailable [GEOGRAPHIC_DATA]-[GEOGRAPHIC_DATA] A/C Unavailable [GEOGRAPHIC…" at bounding box center [393, 270] width 603 height 487
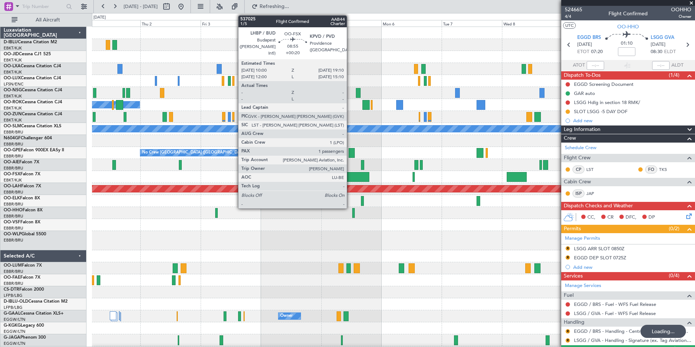
click at [350, 176] on div at bounding box center [357, 177] width 23 height 10
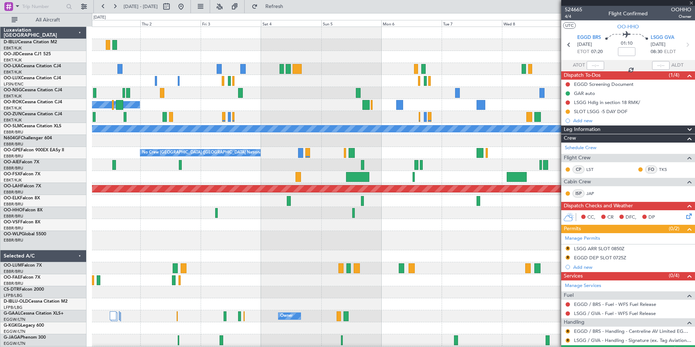
type input "+00:20"
type input "1"
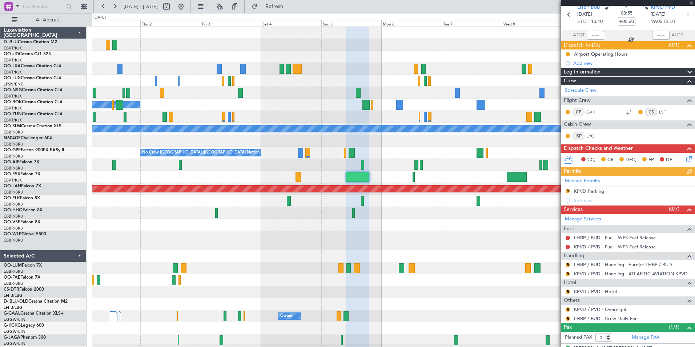
scroll to position [43, 0]
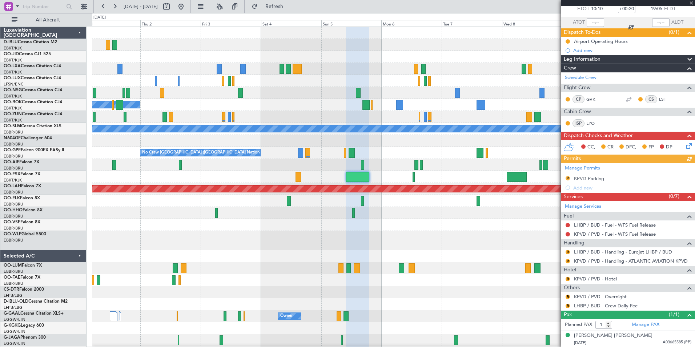
click at [632, 251] on link "LHBP / BUD - Handling - Eurojet LHBP / BUD" at bounding box center [623, 252] width 98 height 6
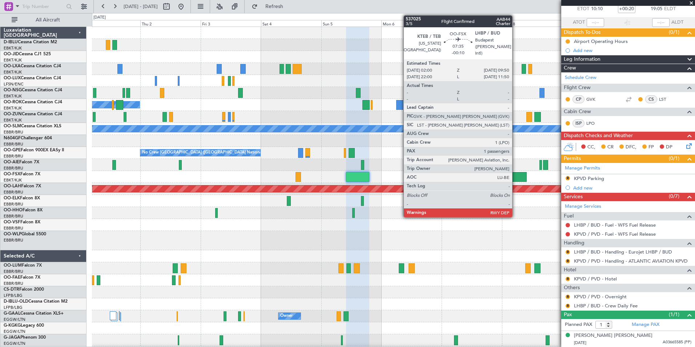
click at [515, 174] on div at bounding box center [517, 177] width 20 height 10
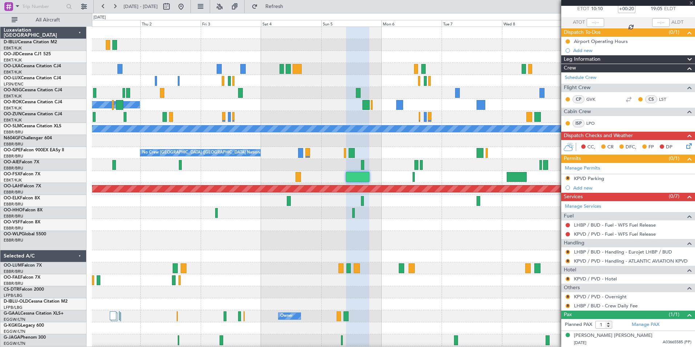
type input "-00:10"
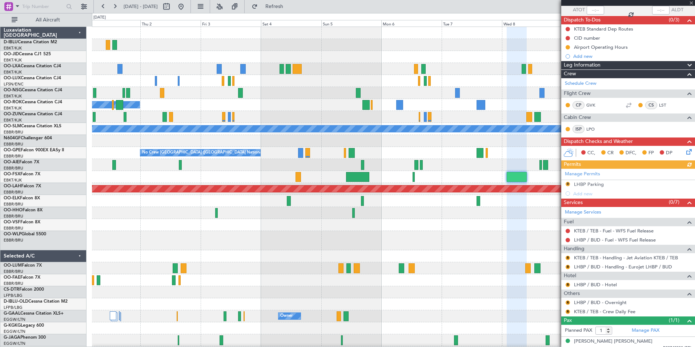
scroll to position [61, 0]
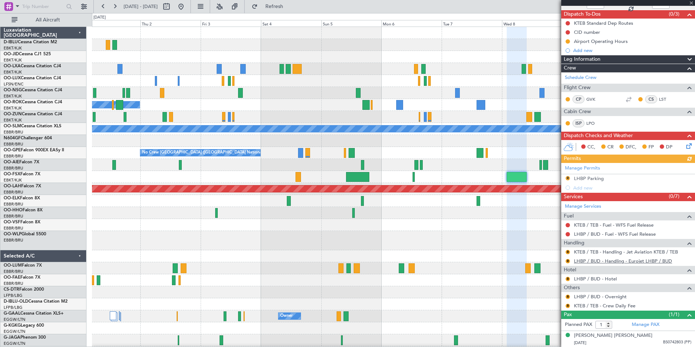
click at [624, 260] on link "LHBP / BUD - Handling - Eurojet LHBP / BUD" at bounding box center [623, 261] width 98 height 6
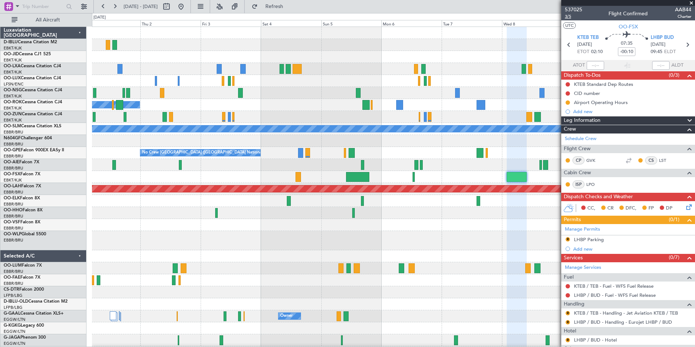
click at [579, 13] on span "3/5" at bounding box center [573, 16] width 17 height 6
click at [570, 8] on span "537025" at bounding box center [573, 10] width 17 height 8
click at [187, 5] on button at bounding box center [181, 7] width 12 height 12
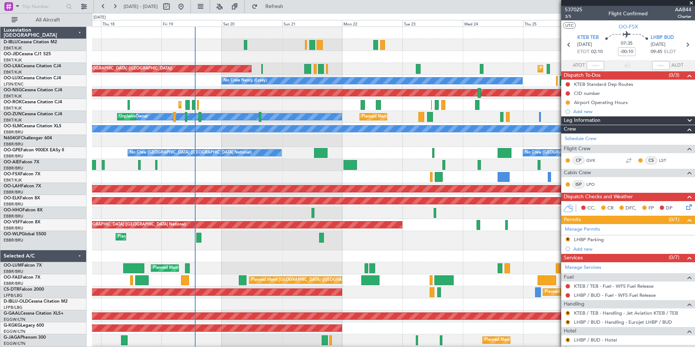
click at [433, 237] on div "Planned Maint Liege" at bounding box center [393, 240] width 603 height 19
